Goal: Check status: Check status

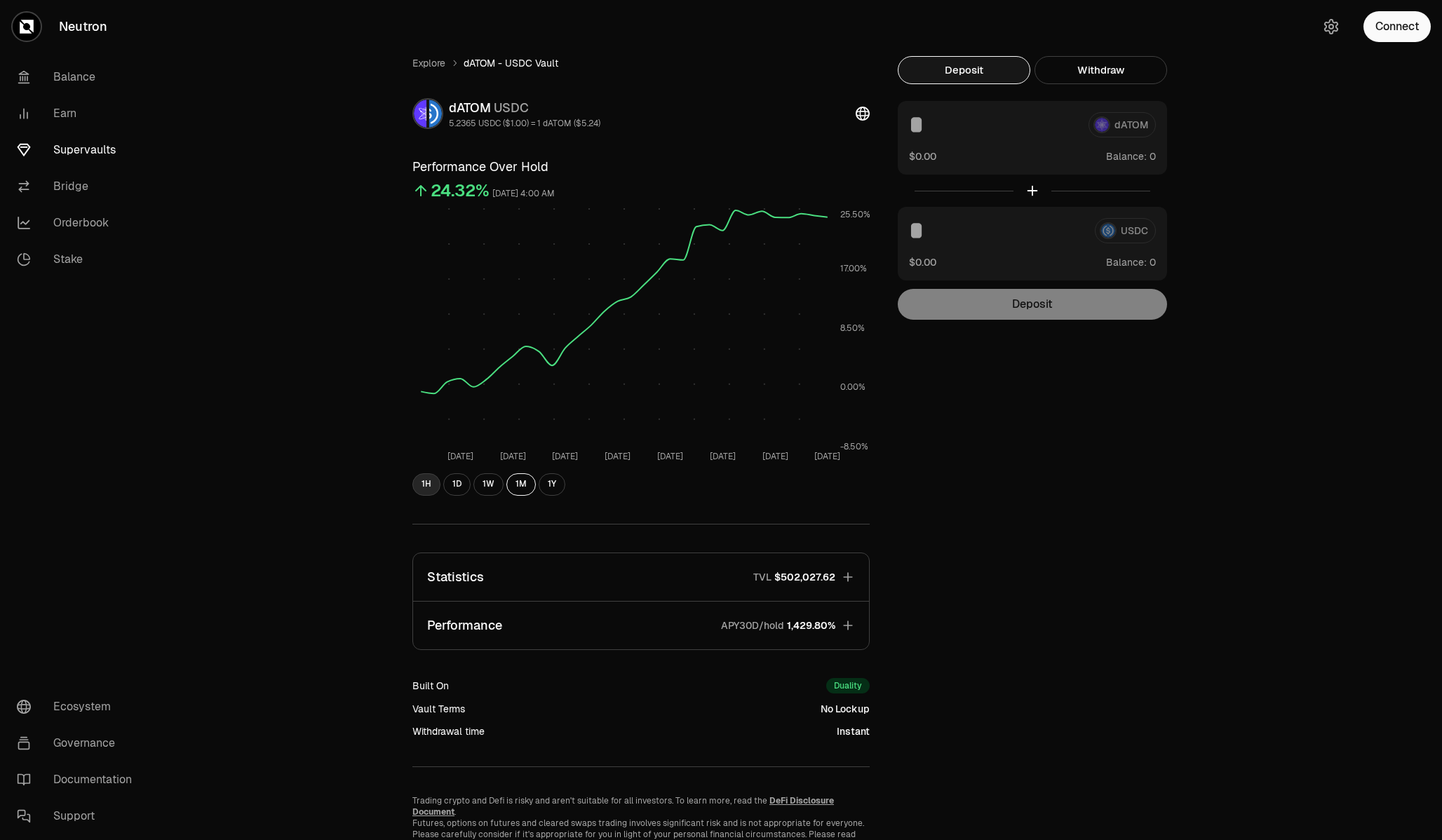
click at [427, 491] on button "1H" at bounding box center [426, 485] width 28 height 22
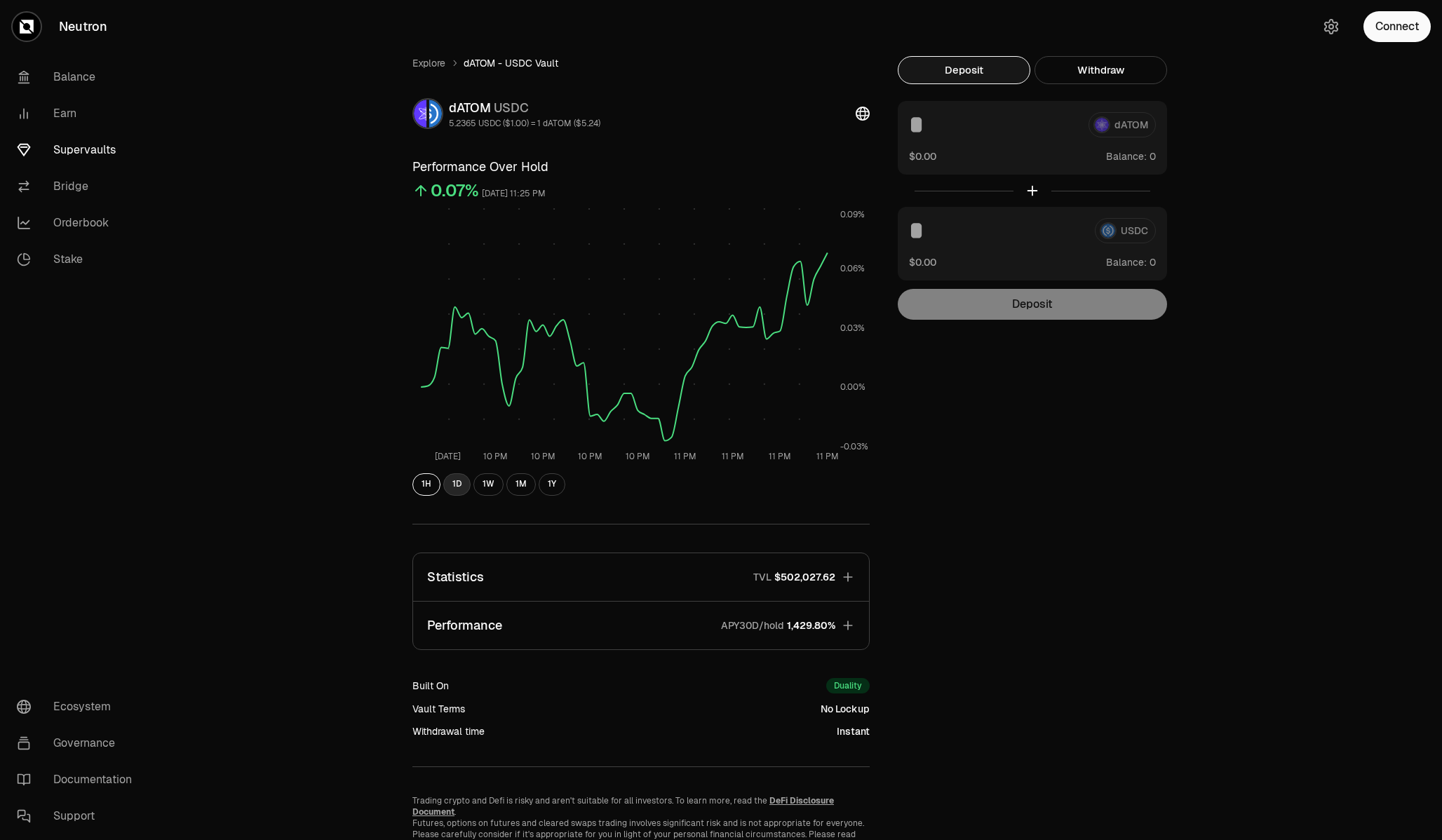
click at [462, 491] on button "1D" at bounding box center [456, 485] width 27 height 22
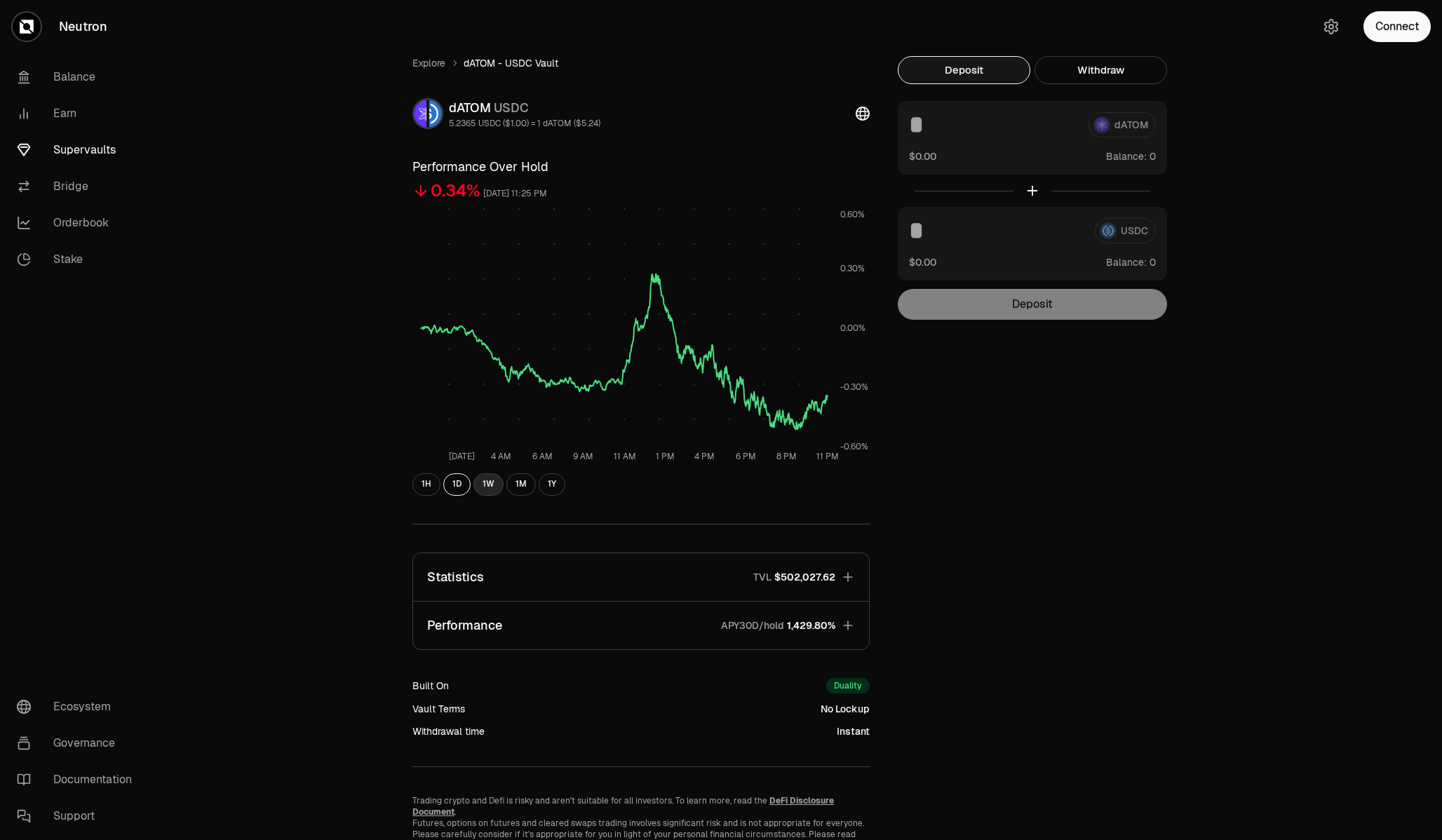
click at [489, 487] on button "1W" at bounding box center [489, 485] width 30 height 22
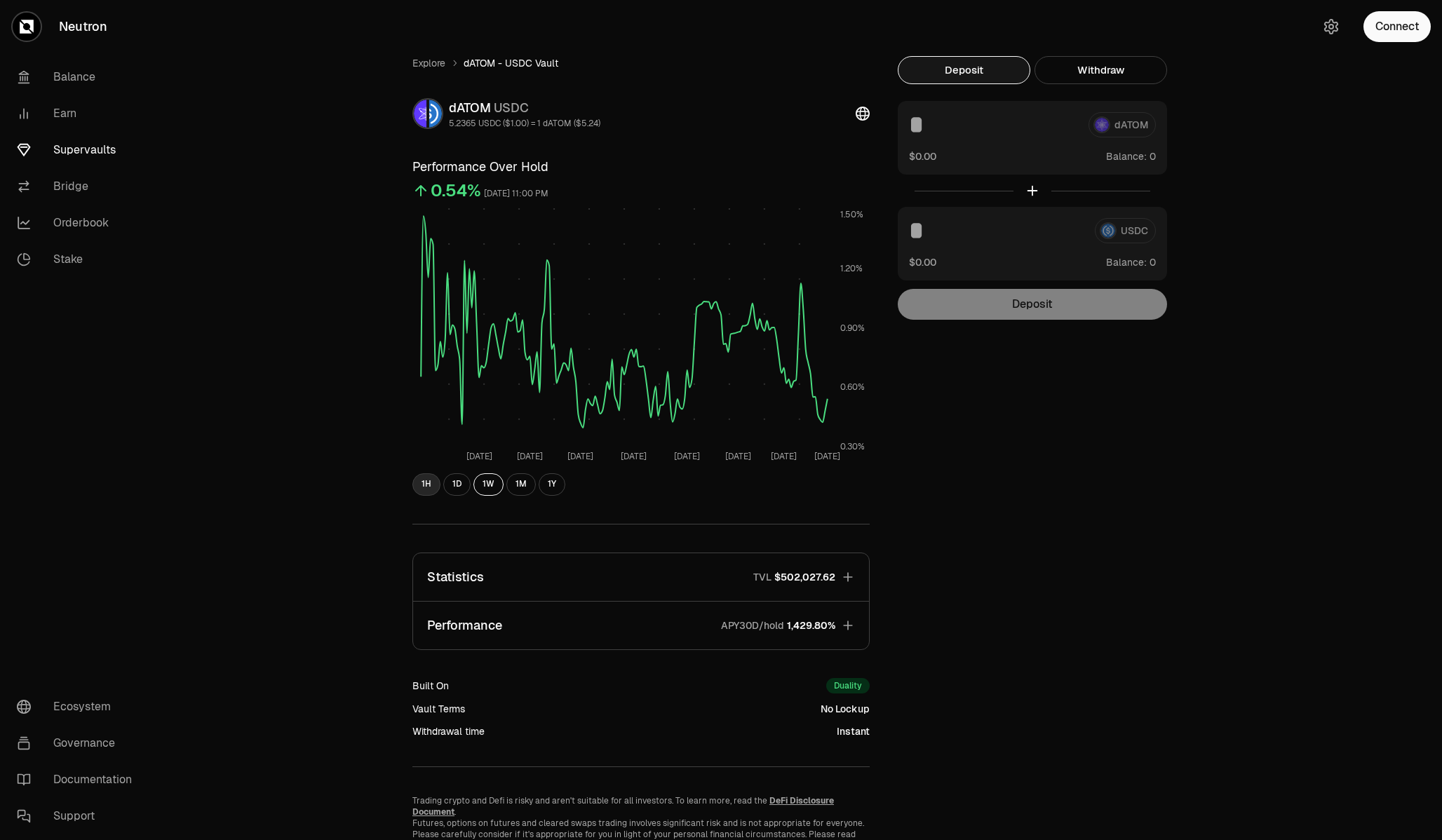
click at [429, 482] on button "1H" at bounding box center [426, 485] width 28 height 22
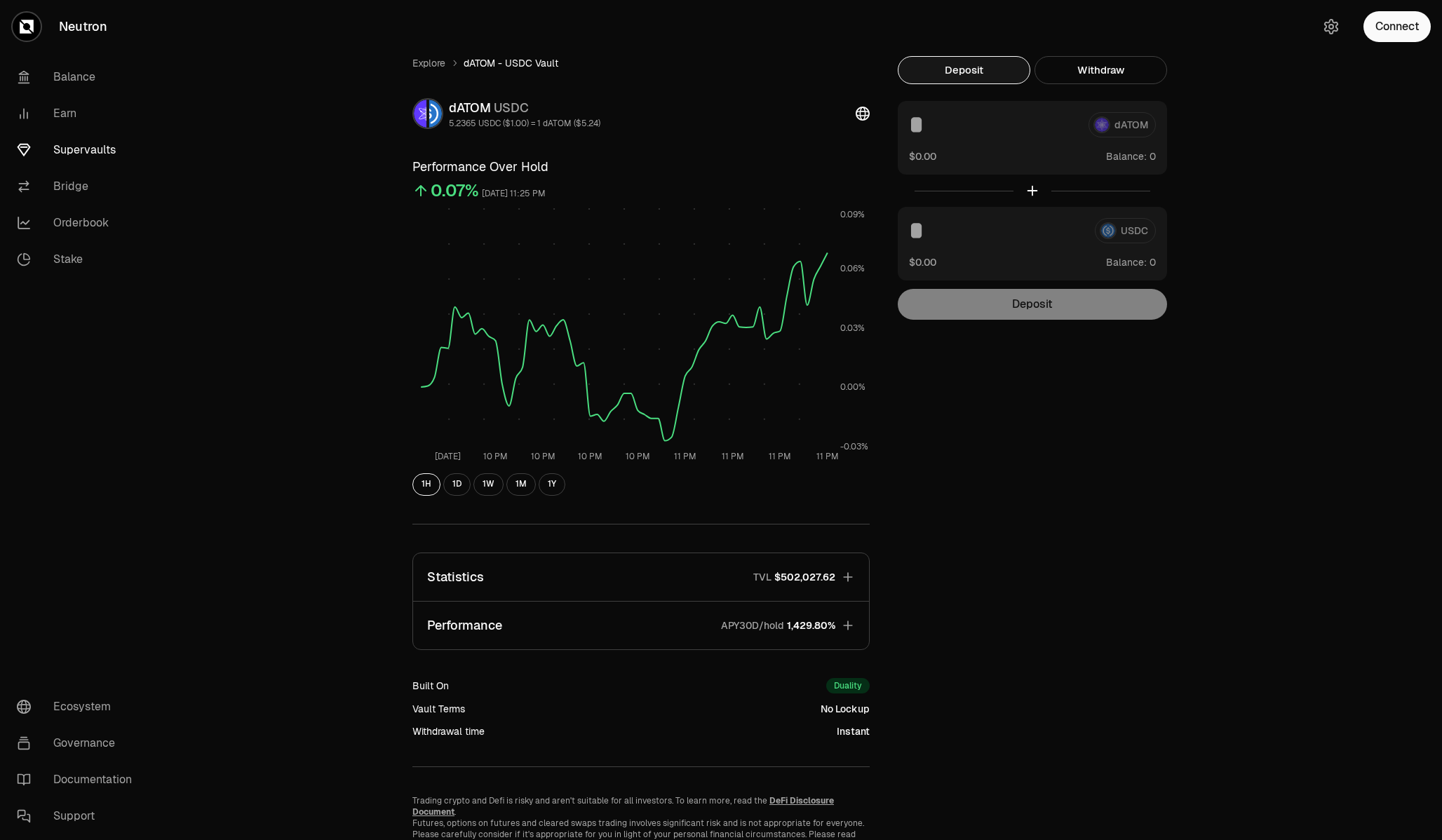
click at [851, 577] on icon "button" at bounding box center [847, 577] width 9 height 9
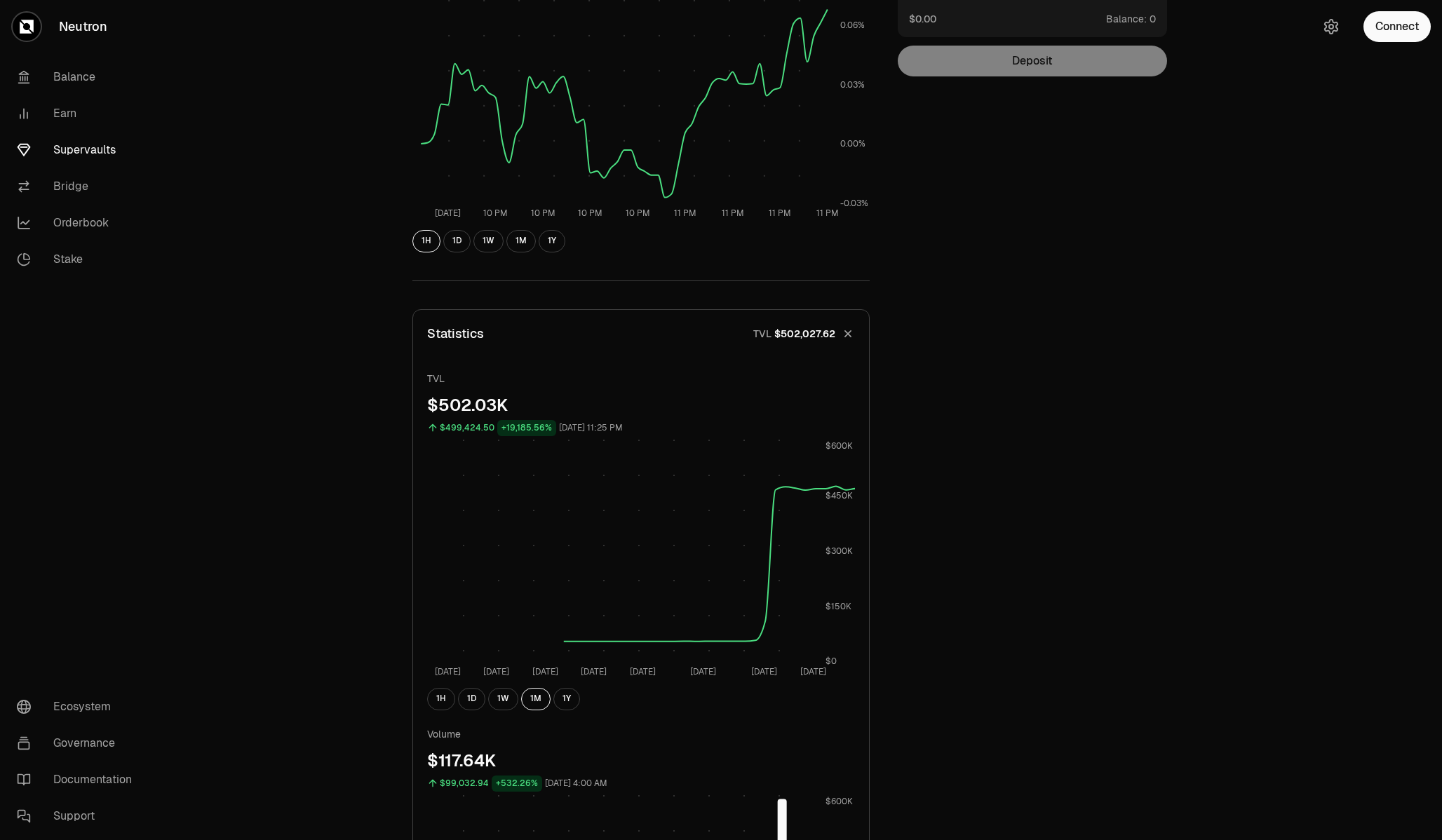
scroll to position [280, 0]
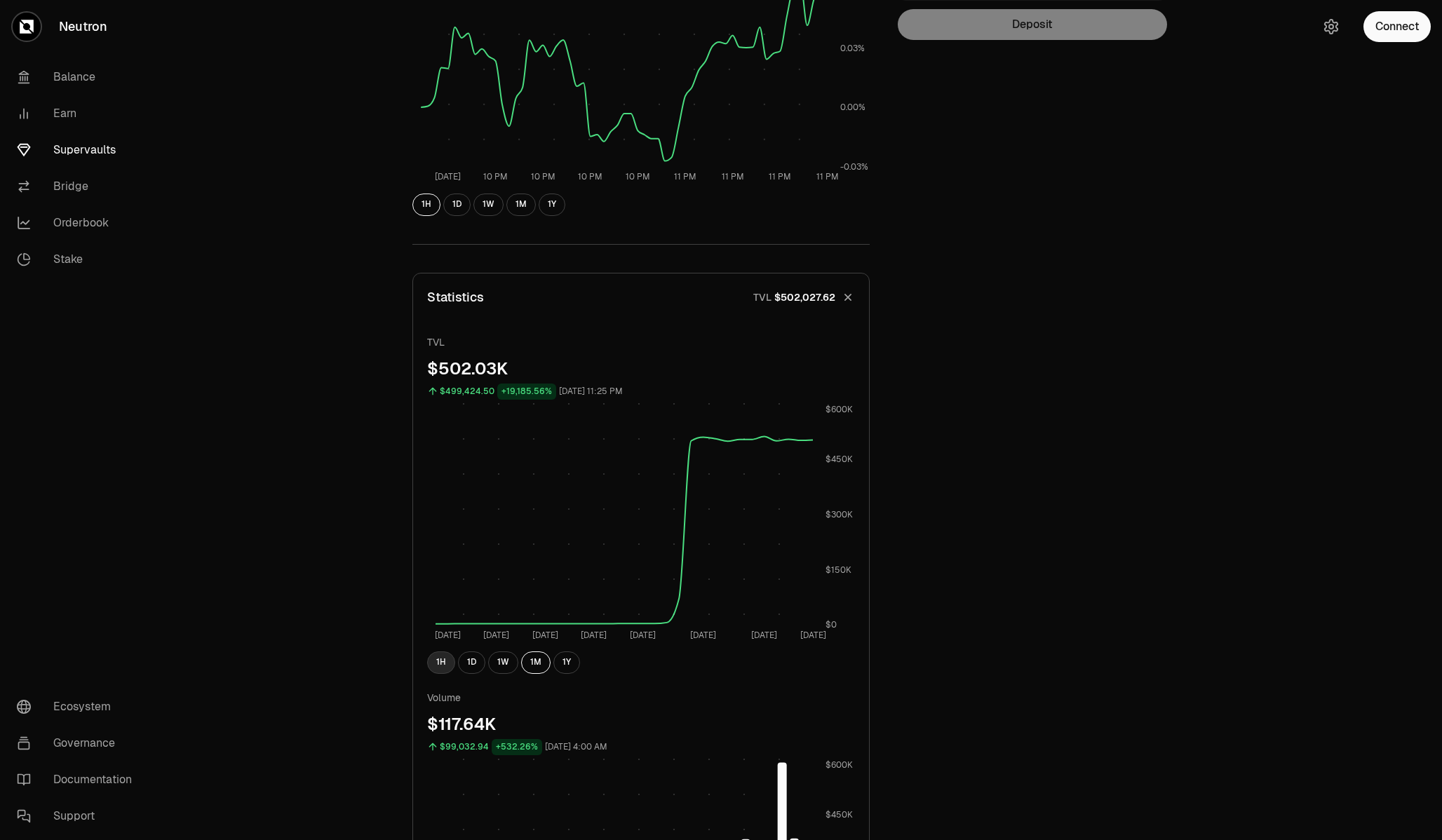
click at [445, 665] on button "1H" at bounding box center [441, 663] width 28 height 22
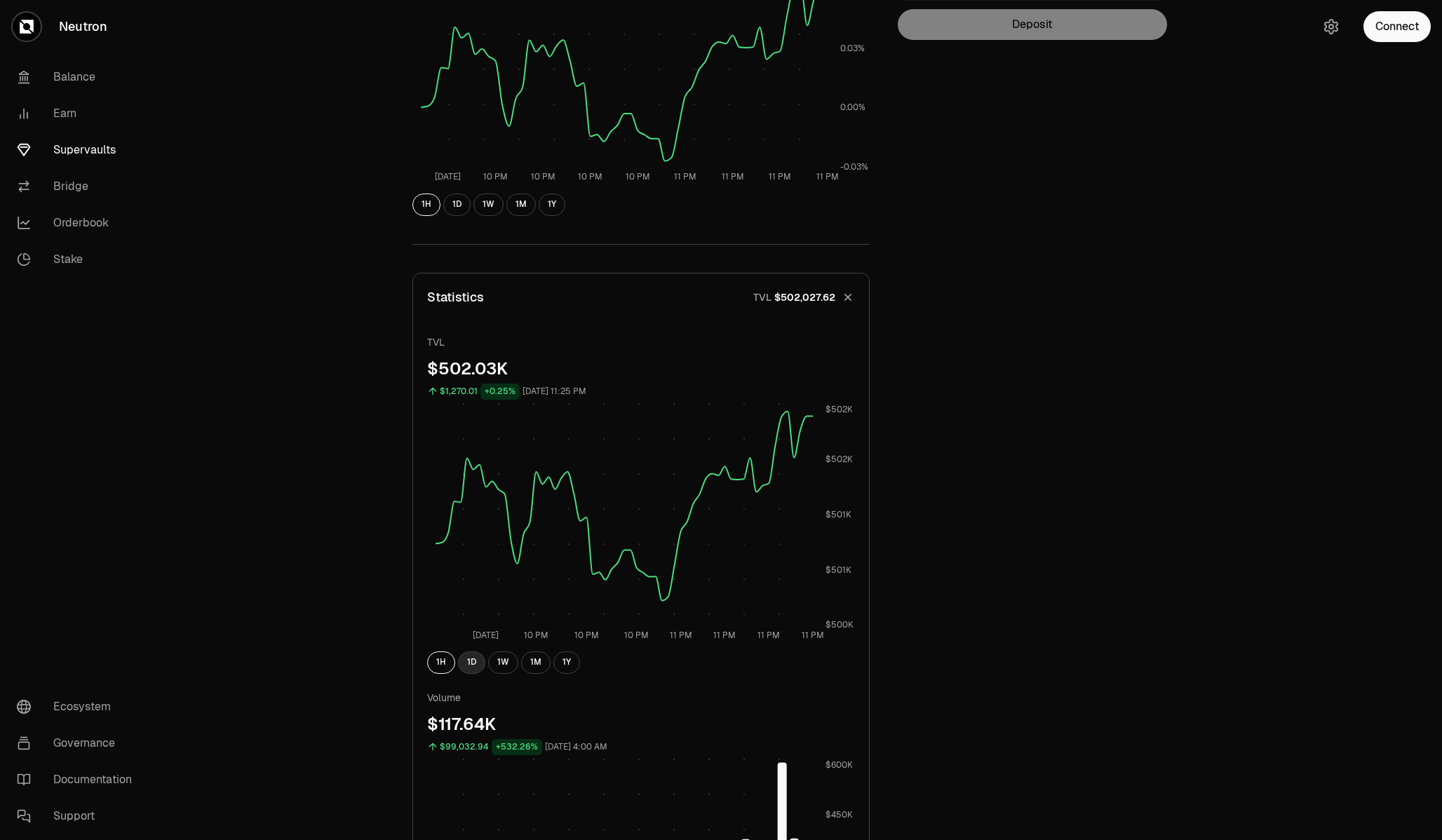
click at [477, 668] on button "1D" at bounding box center [471, 663] width 27 height 22
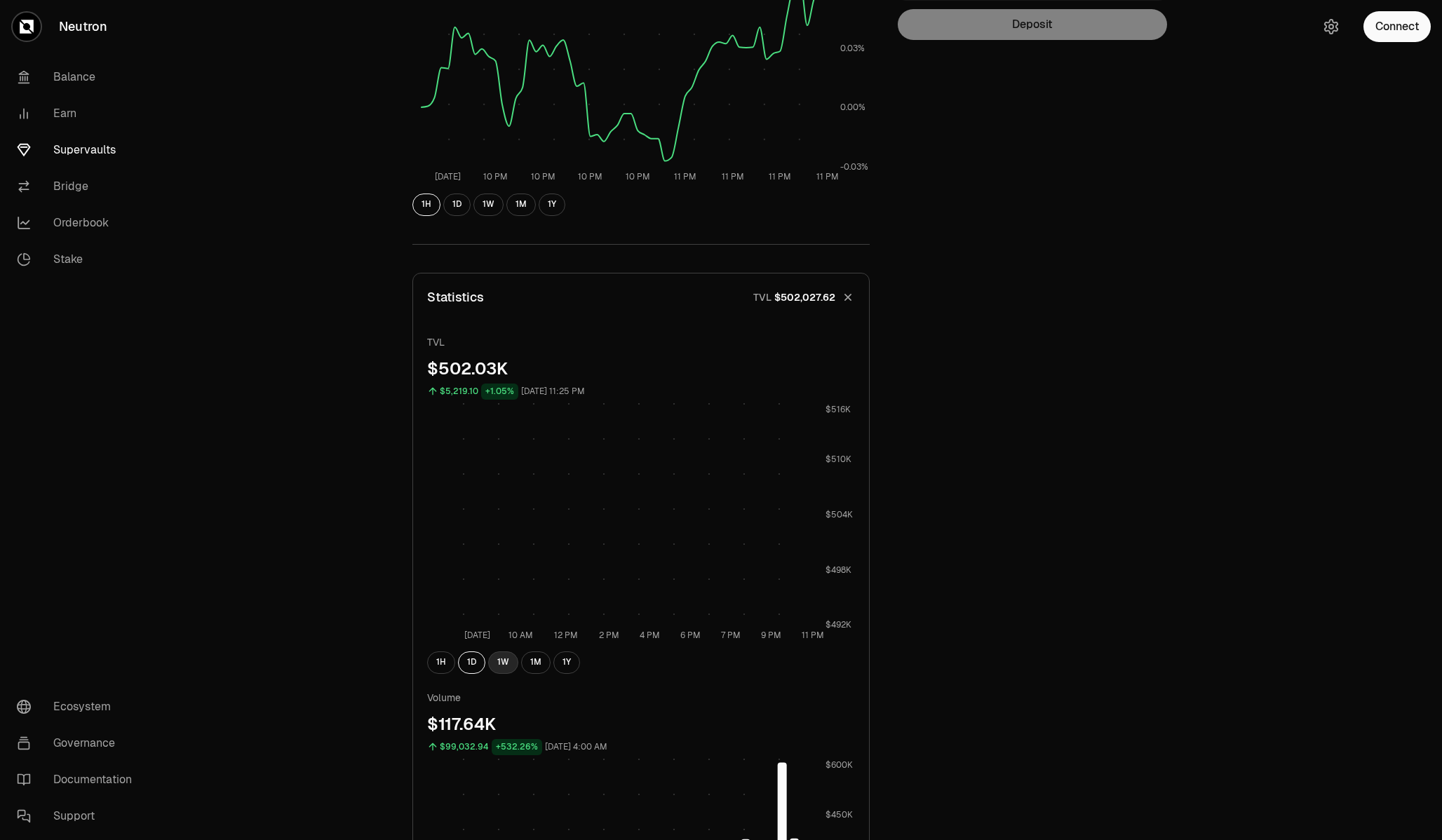
click at [502, 665] on button "1W" at bounding box center [503, 663] width 30 height 22
click at [538, 666] on button "1M" at bounding box center [536, 663] width 30 height 22
click at [569, 664] on button "1Y" at bounding box center [567, 663] width 27 height 22
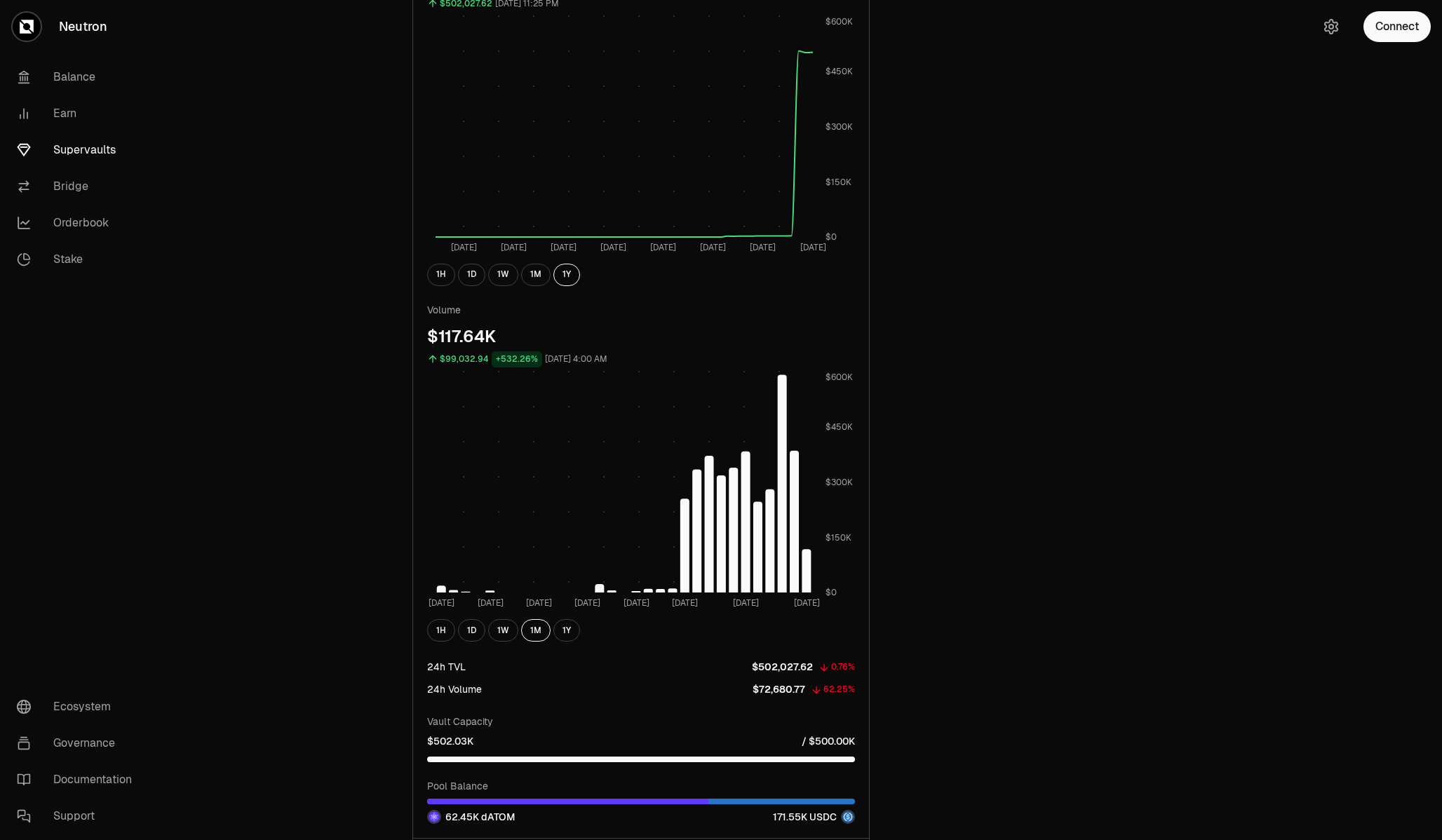
scroll to position [668, 0]
click at [562, 631] on button "1Y" at bounding box center [567, 630] width 27 height 22
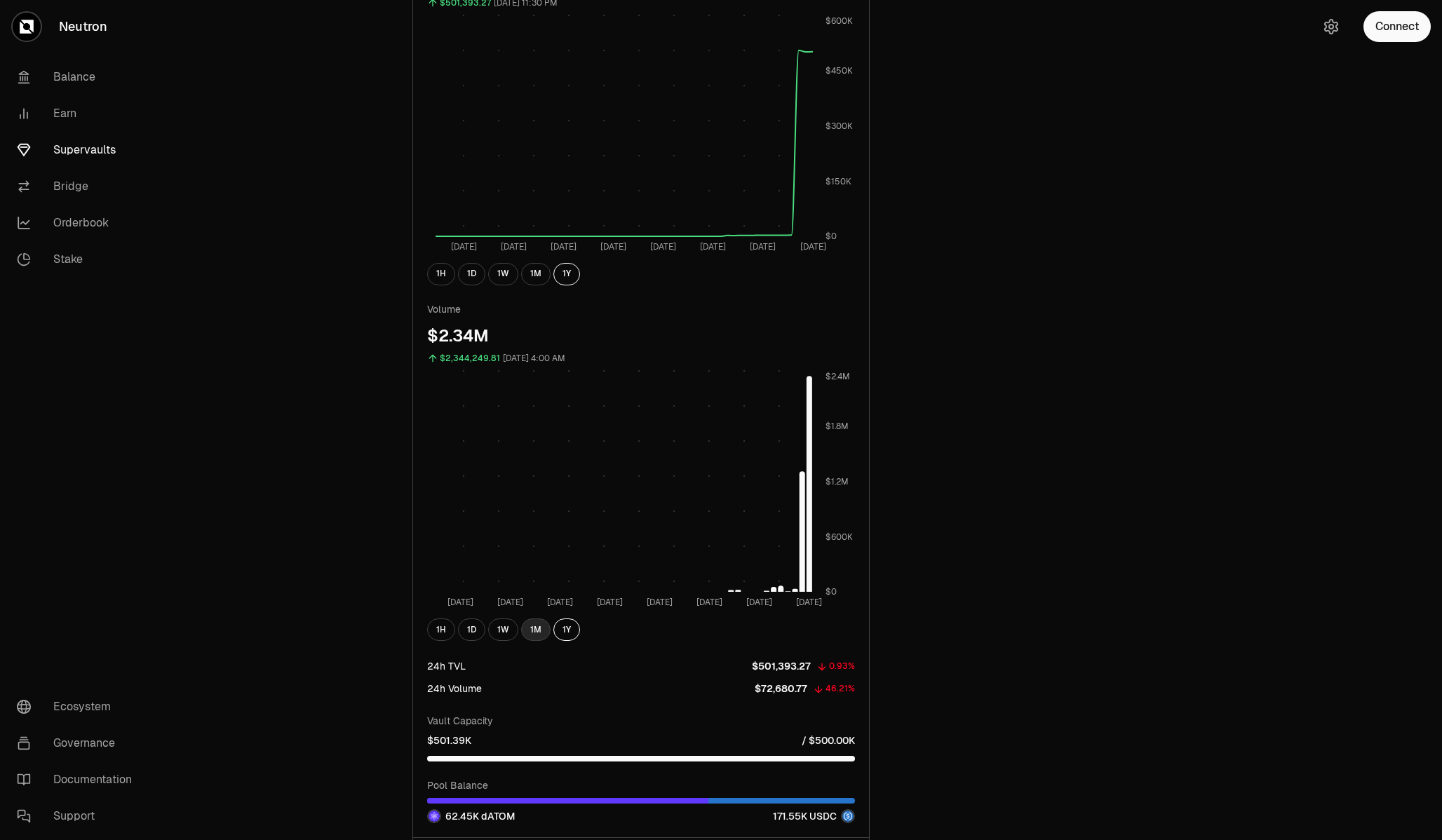
click at [533, 632] on button "1M" at bounding box center [536, 630] width 30 height 22
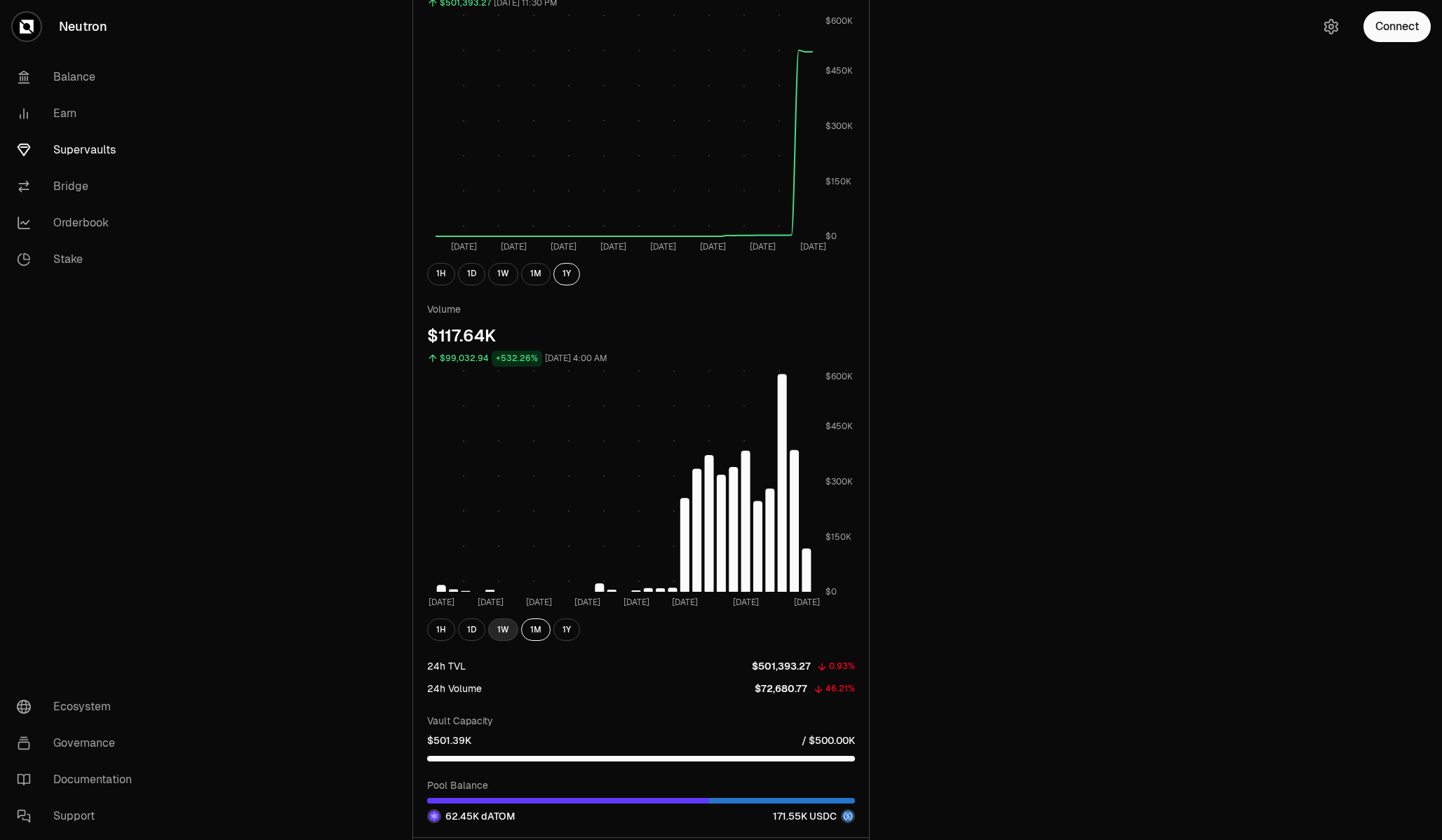
click at [505, 634] on button "1W" at bounding box center [503, 630] width 30 height 22
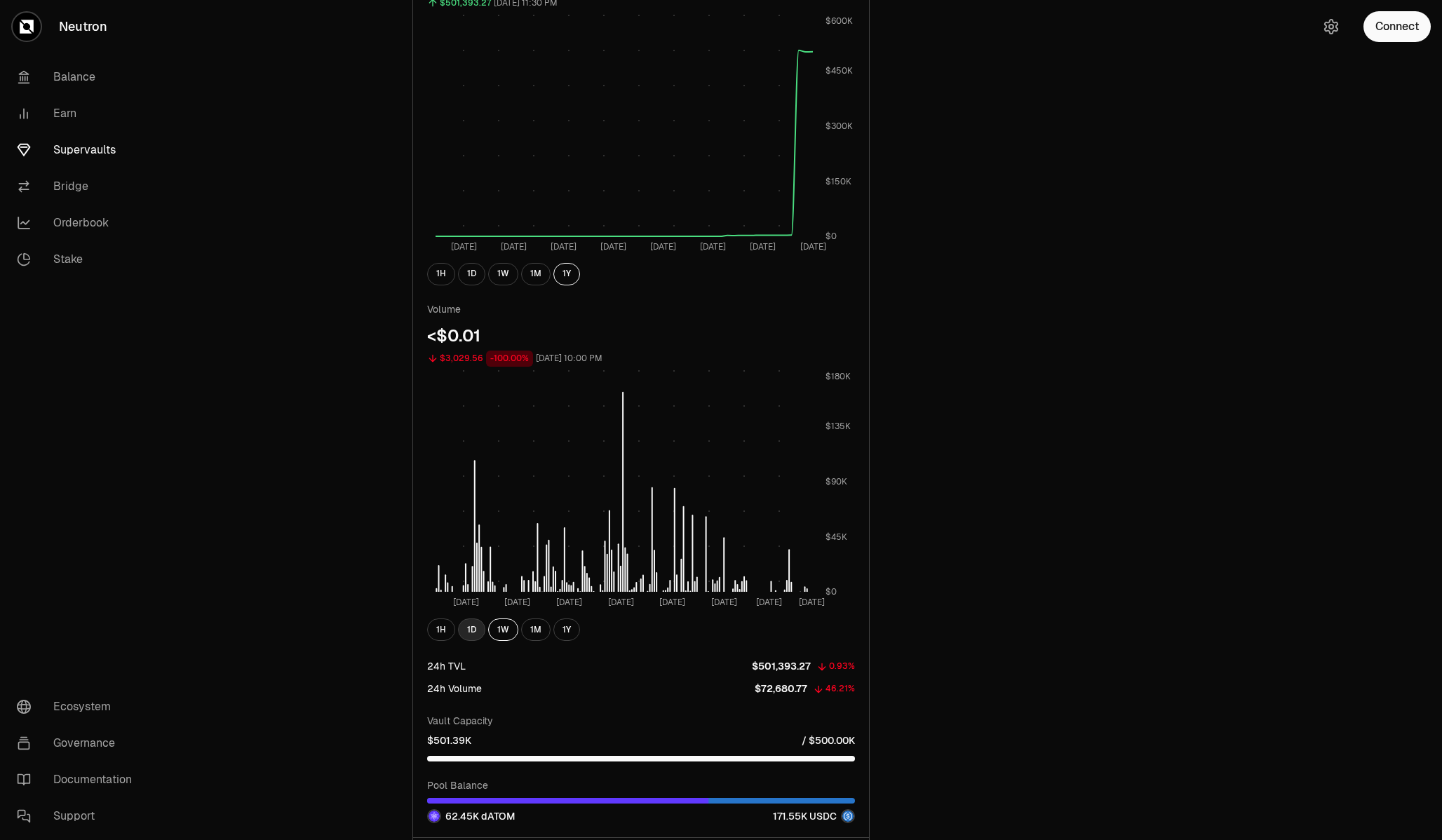
click at [467, 632] on button "1D" at bounding box center [471, 630] width 27 height 22
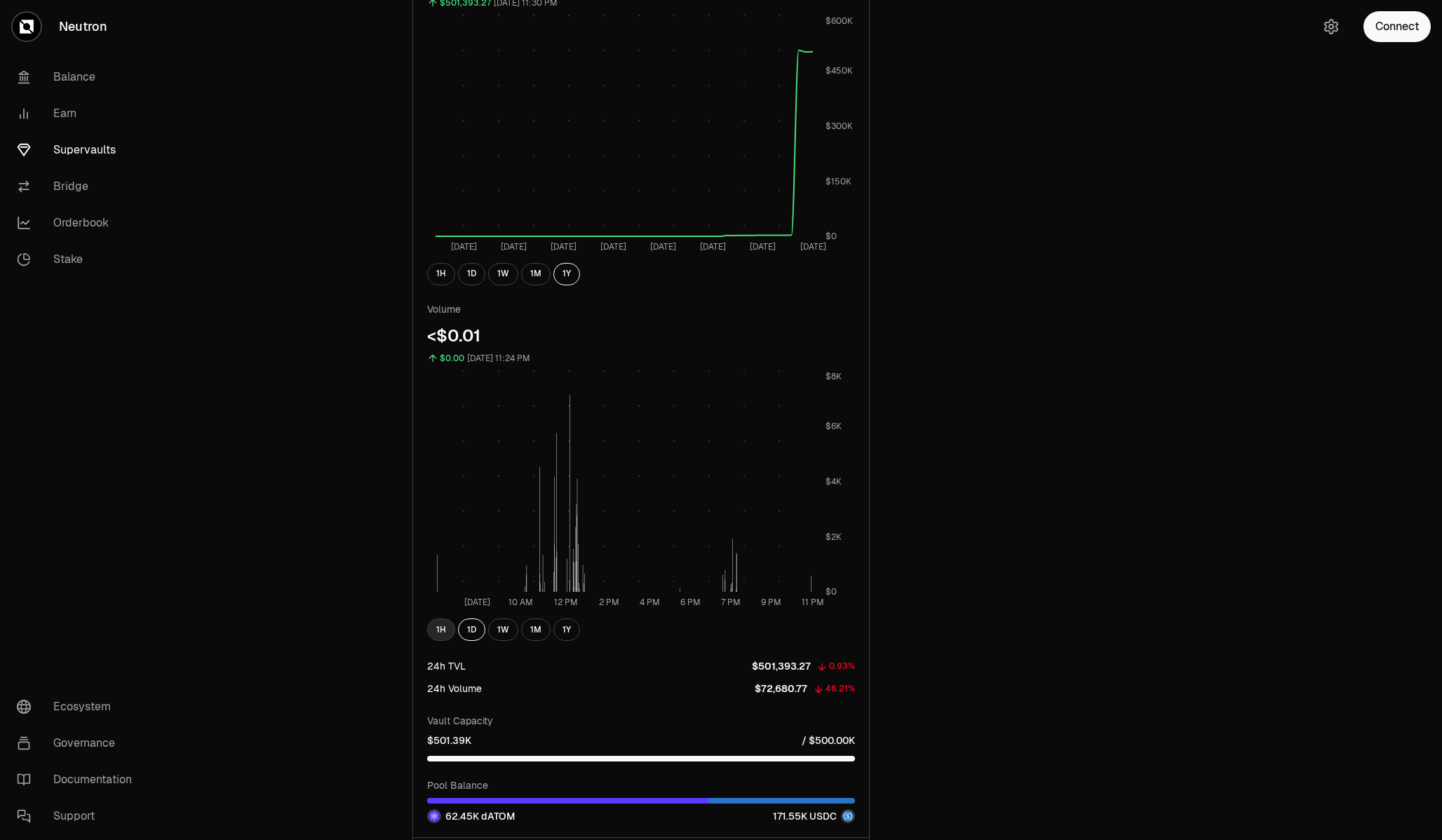
click at [430, 632] on button "1H" at bounding box center [441, 630] width 28 height 22
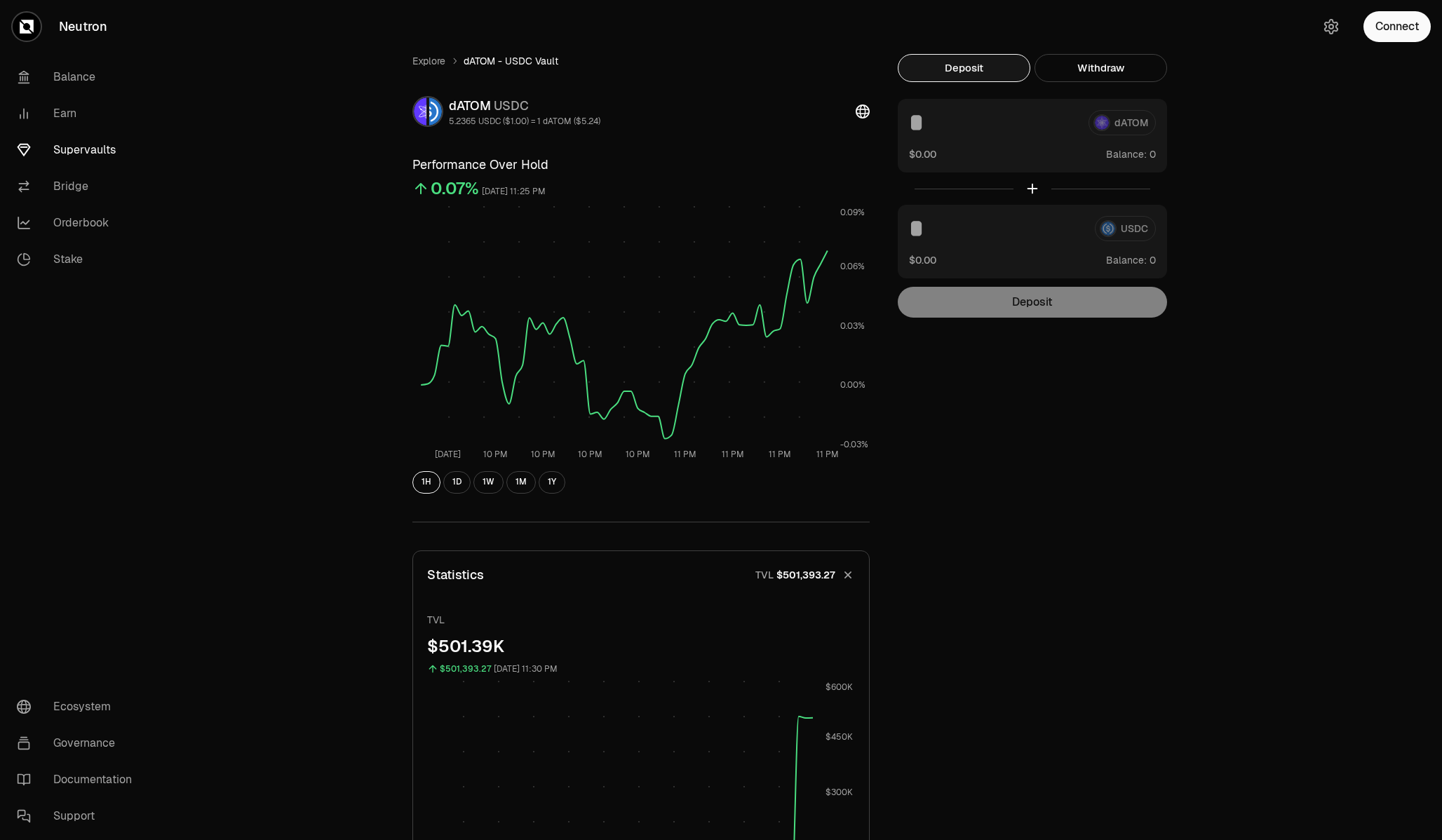
scroll to position [0, 0]
